Goal: Obtain resource: Download file/media

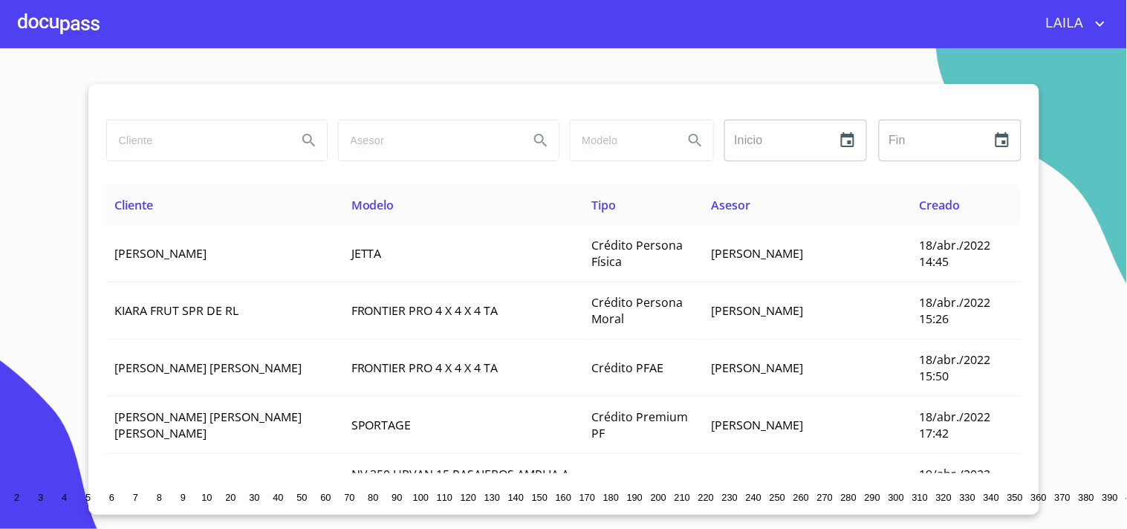
click at [167, 137] on input "search" at bounding box center [196, 140] width 178 height 40
type input "[PERSON_NAME]"
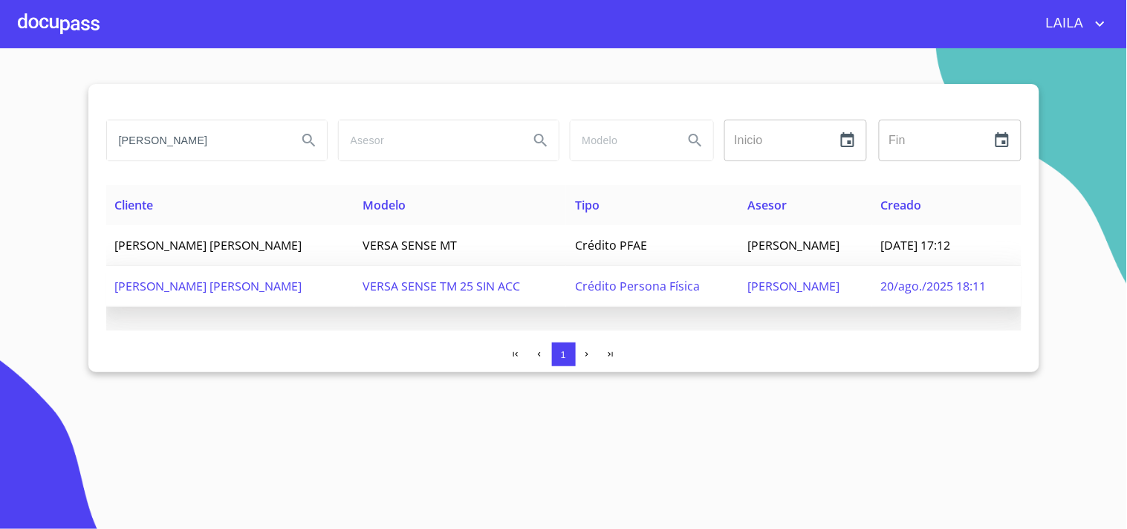
click at [354, 300] on td "[PERSON_NAME] [PERSON_NAME]" at bounding box center [230, 286] width 248 height 41
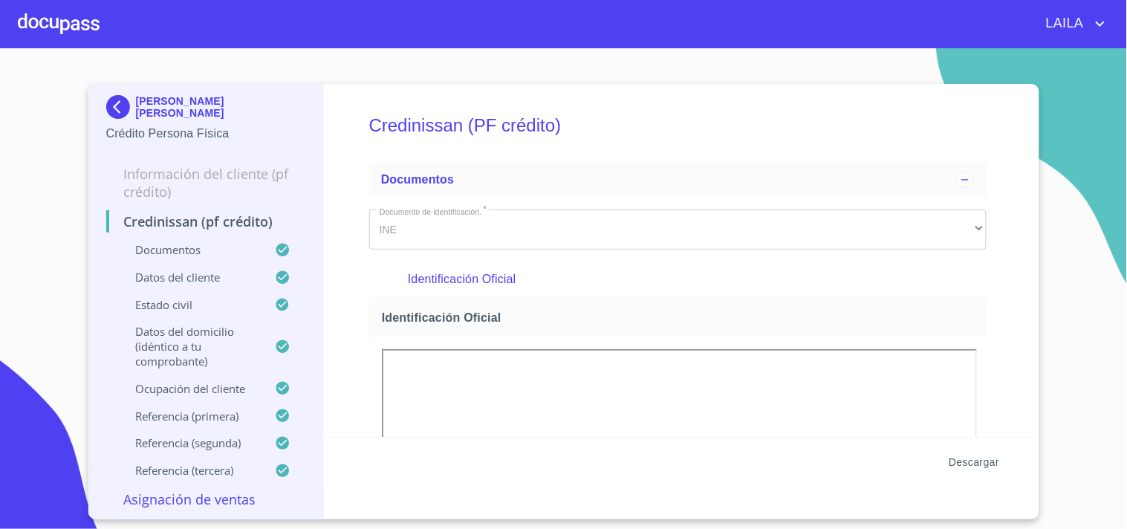
click at [982, 455] on span "Descargar" at bounding box center [973, 462] width 51 height 19
click at [132, 105] on img at bounding box center [121, 107] width 30 height 24
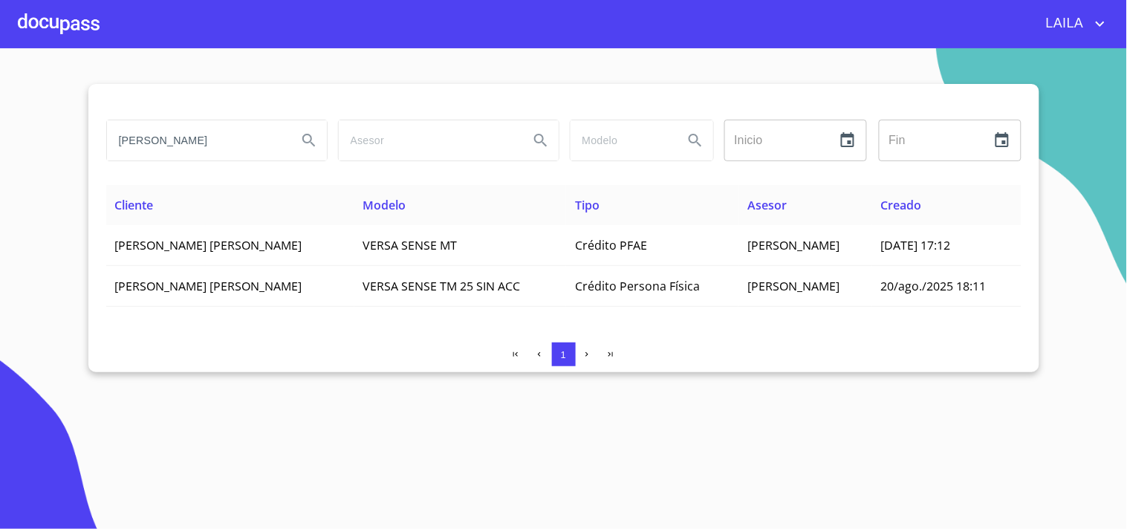
click at [221, 146] on input "[PERSON_NAME]" at bounding box center [196, 140] width 178 height 40
type input "[PERSON_NAME]"
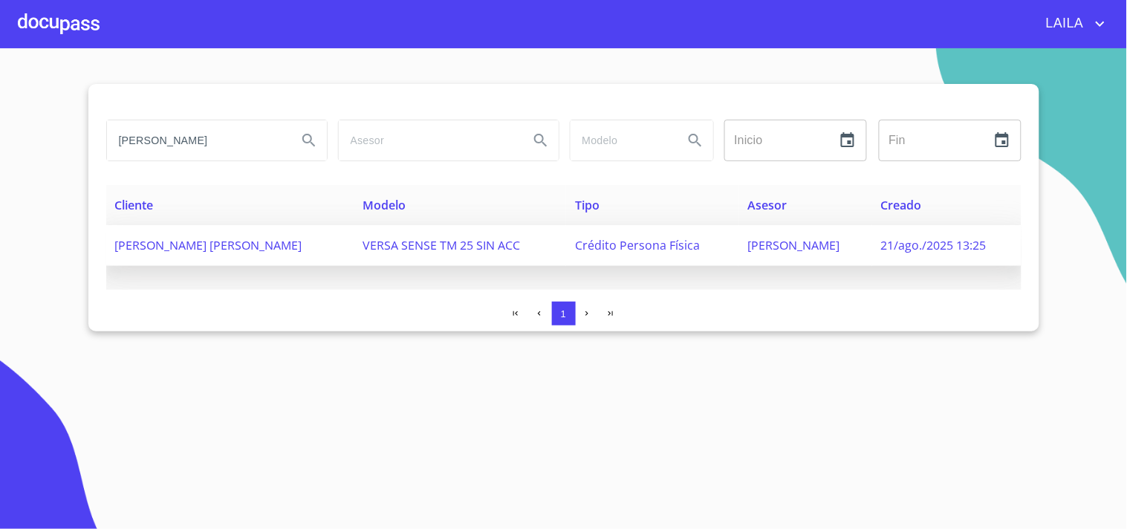
click at [175, 244] on span "[PERSON_NAME] [PERSON_NAME]" at bounding box center [208, 245] width 187 height 16
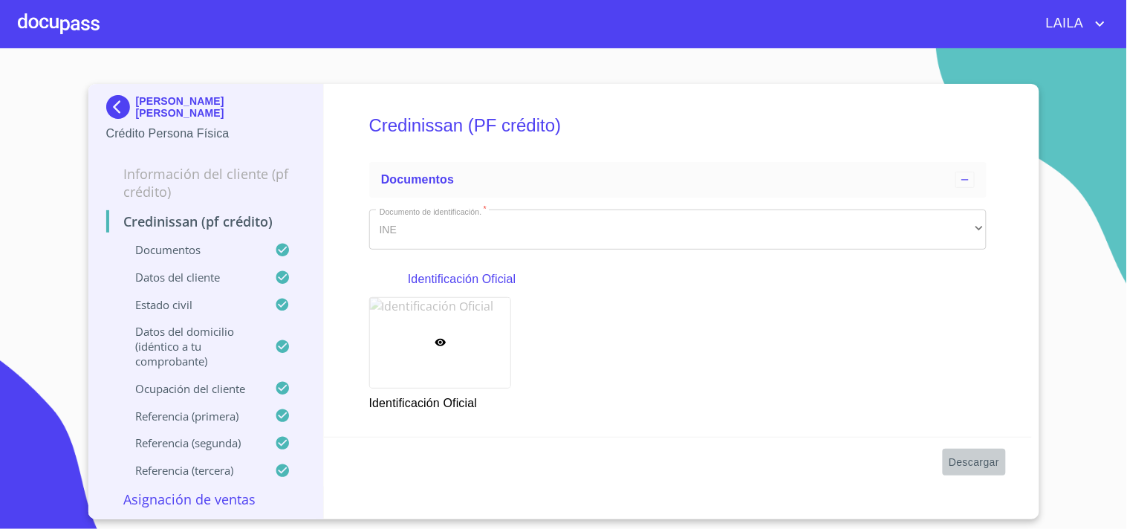
click at [983, 463] on span "Descargar" at bounding box center [973, 462] width 51 height 19
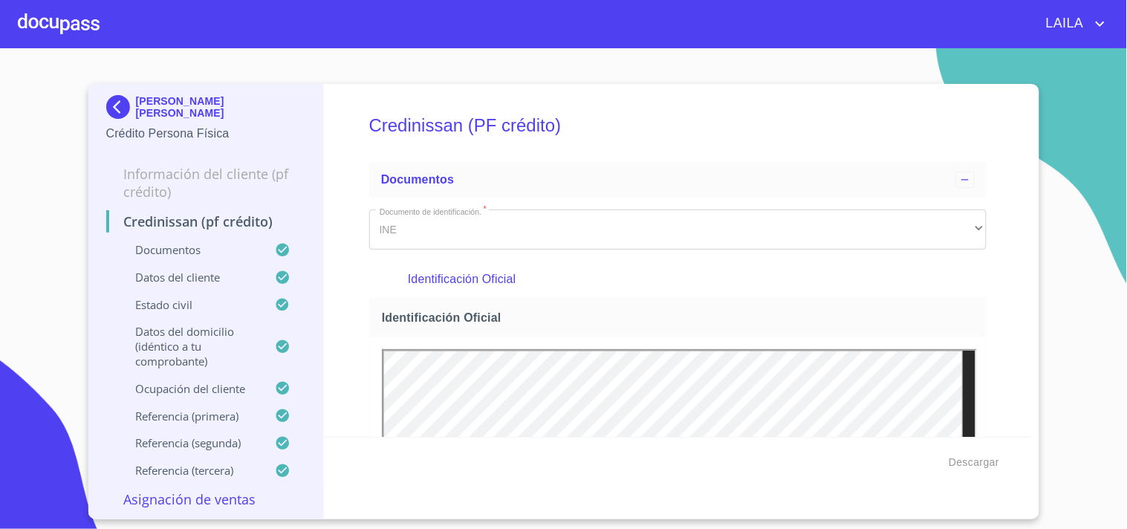
click at [121, 101] on img at bounding box center [121, 107] width 30 height 24
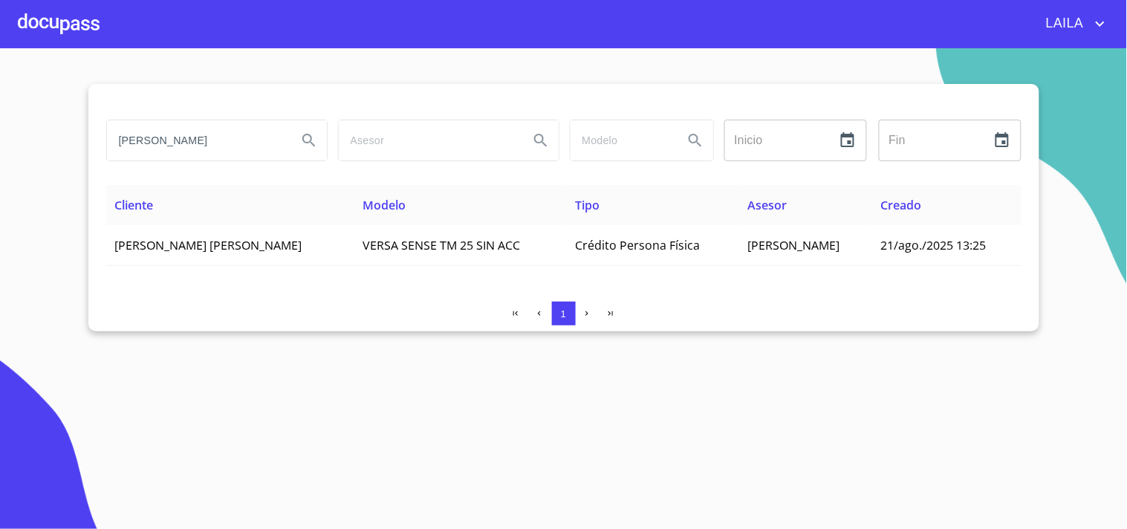
click at [184, 138] on input "[PERSON_NAME]" at bounding box center [196, 140] width 178 height 40
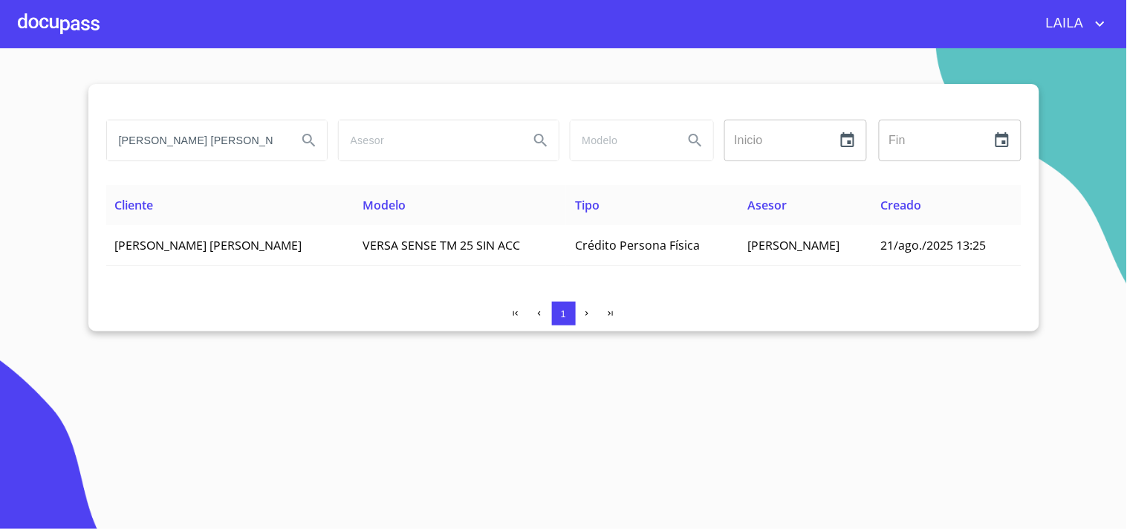
type input "[PERSON_NAME] [PERSON_NAME]"
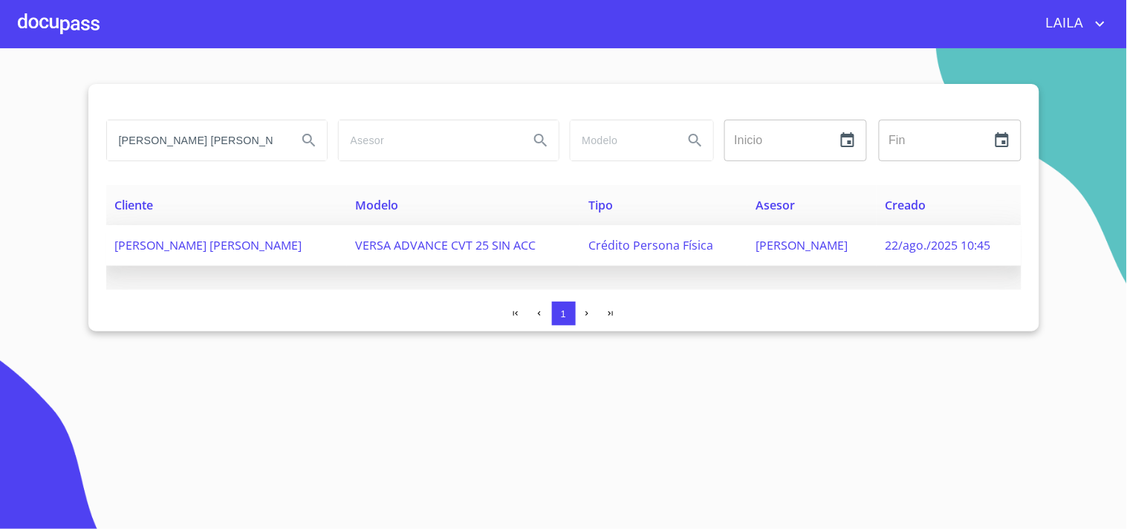
click at [265, 253] on td "[PERSON_NAME] [PERSON_NAME]" at bounding box center [226, 245] width 241 height 41
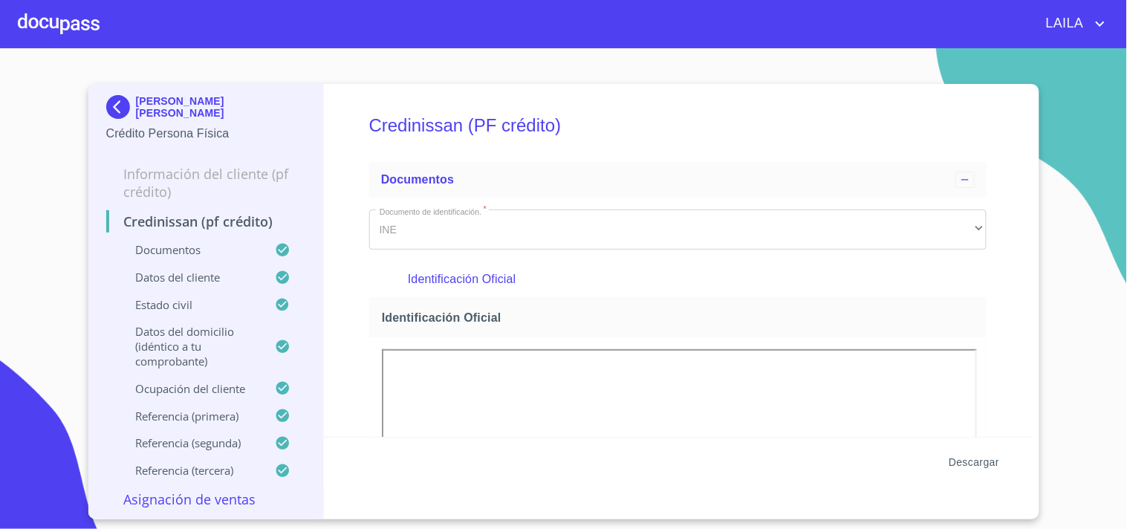
click at [981, 463] on span "Descargar" at bounding box center [973, 462] width 51 height 19
